Goal: Transaction & Acquisition: Purchase product/service

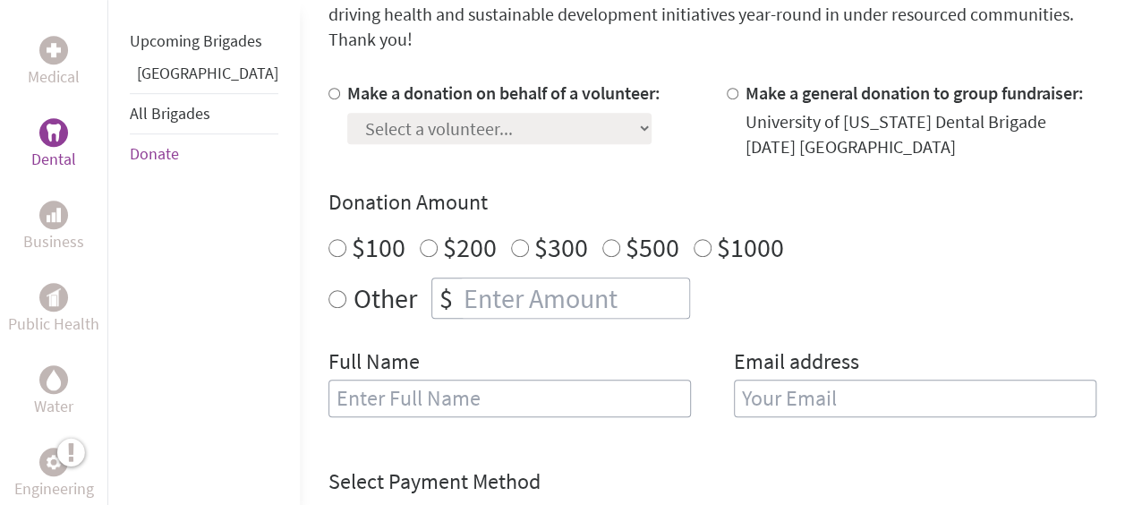
scroll to position [524, 0]
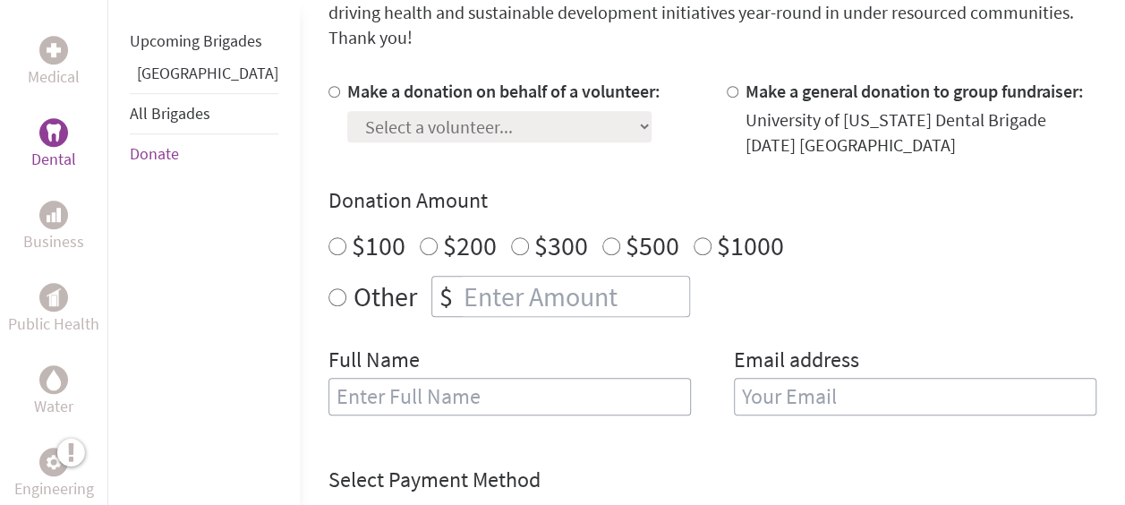
click at [370, 80] on label "Make a donation on behalf of a volunteer:" at bounding box center [503, 91] width 313 height 22
click at [340, 86] on input "Make a donation on behalf of a volunteer:" at bounding box center [334, 92] width 12 height 12
radio input "true"
click at [810, 114] on div "University of [US_STATE] Dental Brigade [DATE] [GEOGRAPHIC_DATA]" at bounding box center [920, 132] width 351 height 50
click at [490, 111] on select "Select a volunteer... [PERSON_NAME] [PERSON_NAME] [PERSON_NAME] [PERSON_NAME] […" at bounding box center [499, 126] width 304 height 31
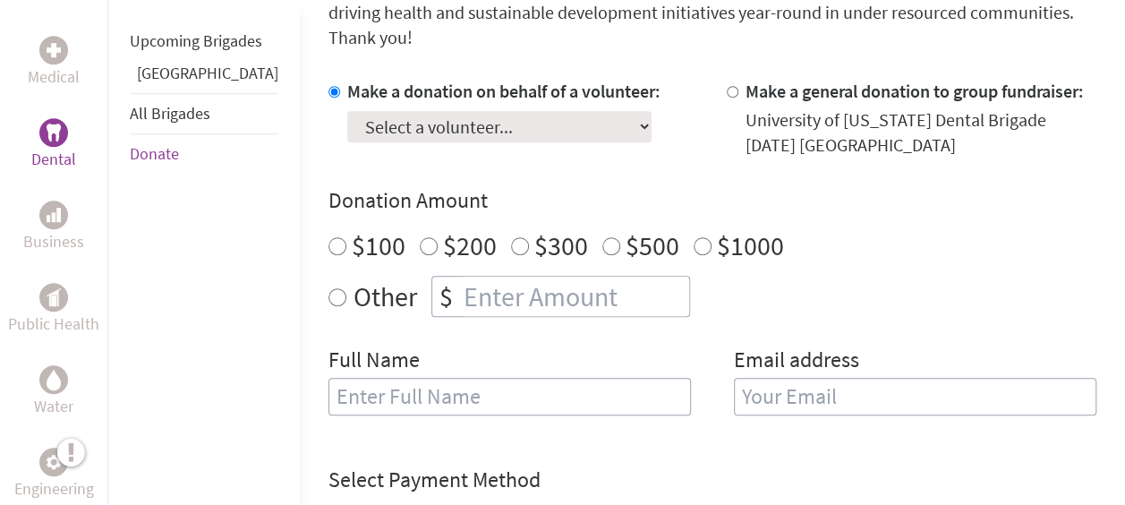
select select "A1D3475C-9003-11F0-9E6E-42010A400005"
click at [347, 111] on select "Select a volunteer... [PERSON_NAME] [PERSON_NAME] [PERSON_NAME] [PERSON_NAME] […" at bounding box center [499, 126] width 304 height 31
click at [602, 237] on input "$500" at bounding box center [611, 246] width 18 height 18
radio input "true"
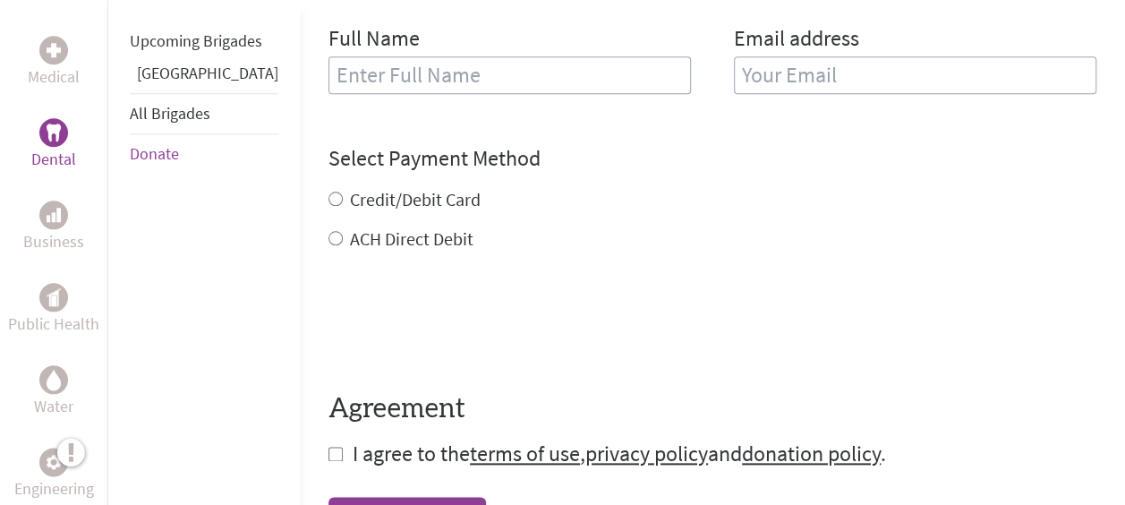
scroll to position [847, 0]
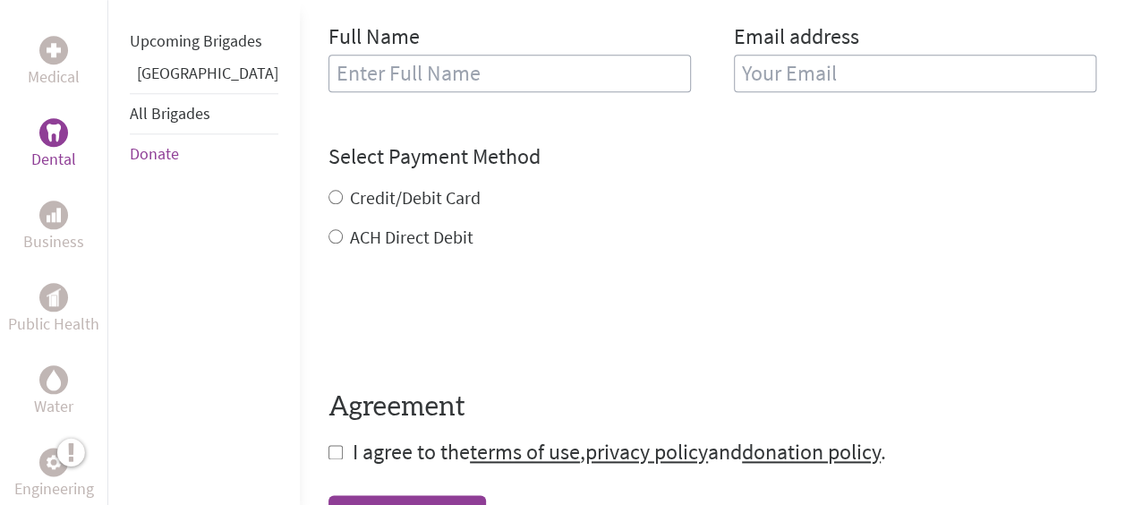
click at [455, 55] on input "text" at bounding box center [509, 74] width 362 height 38
click at [734, 55] on input "email" at bounding box center [915, 74] width 362 height 38
click at [693, 185] on div "Credit/Debit Card" at bounding box center [712, 197] width 768 height 25
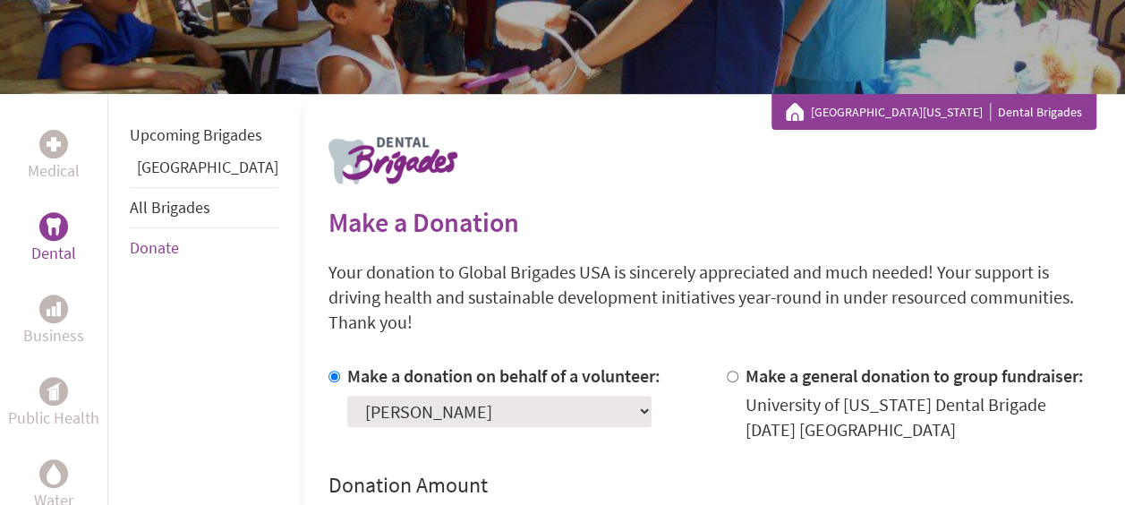
scroll to position [0, 0]
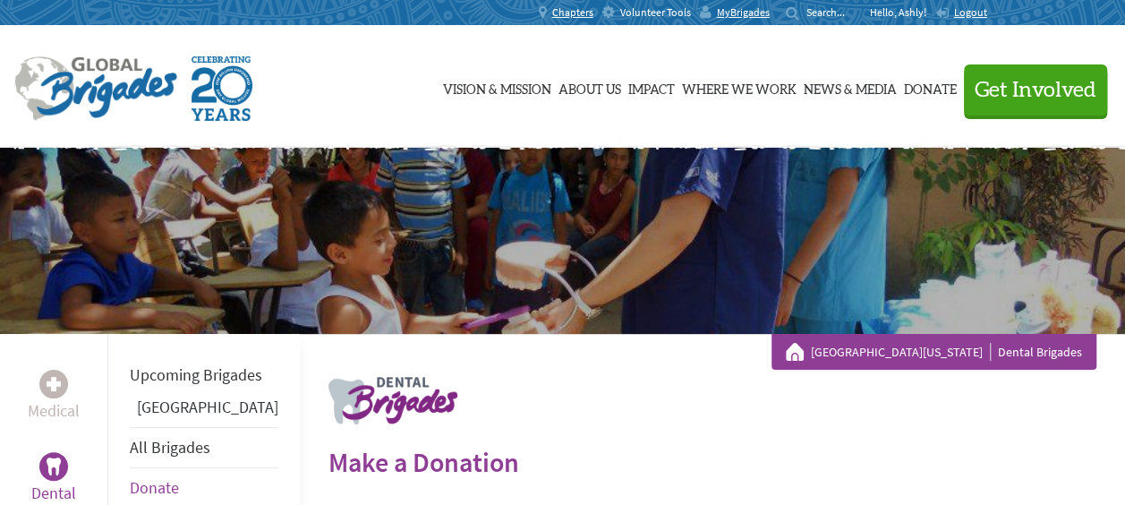
click at [636, 8] on span "Volunteer Tools" at bounding box center [655, 12] width 71 height 14
click at [758, 9] on span "MyBrigades" at bounding box center [743, 12] width 53 height 14
